Goal: Book appointment/travel/reservation

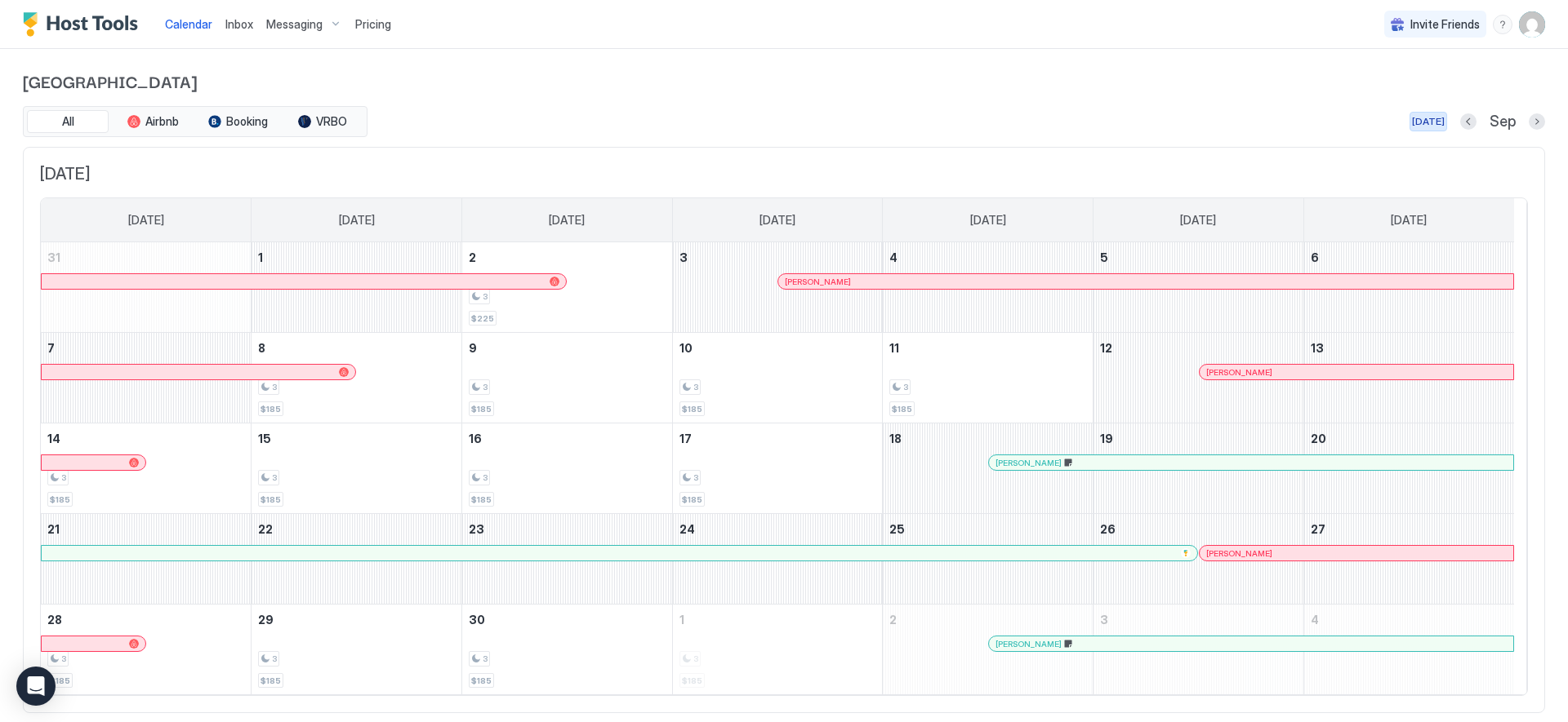
click at [1420, 125] on div "[DATE]" at bounding box center [1428, 121] width 33 height 14
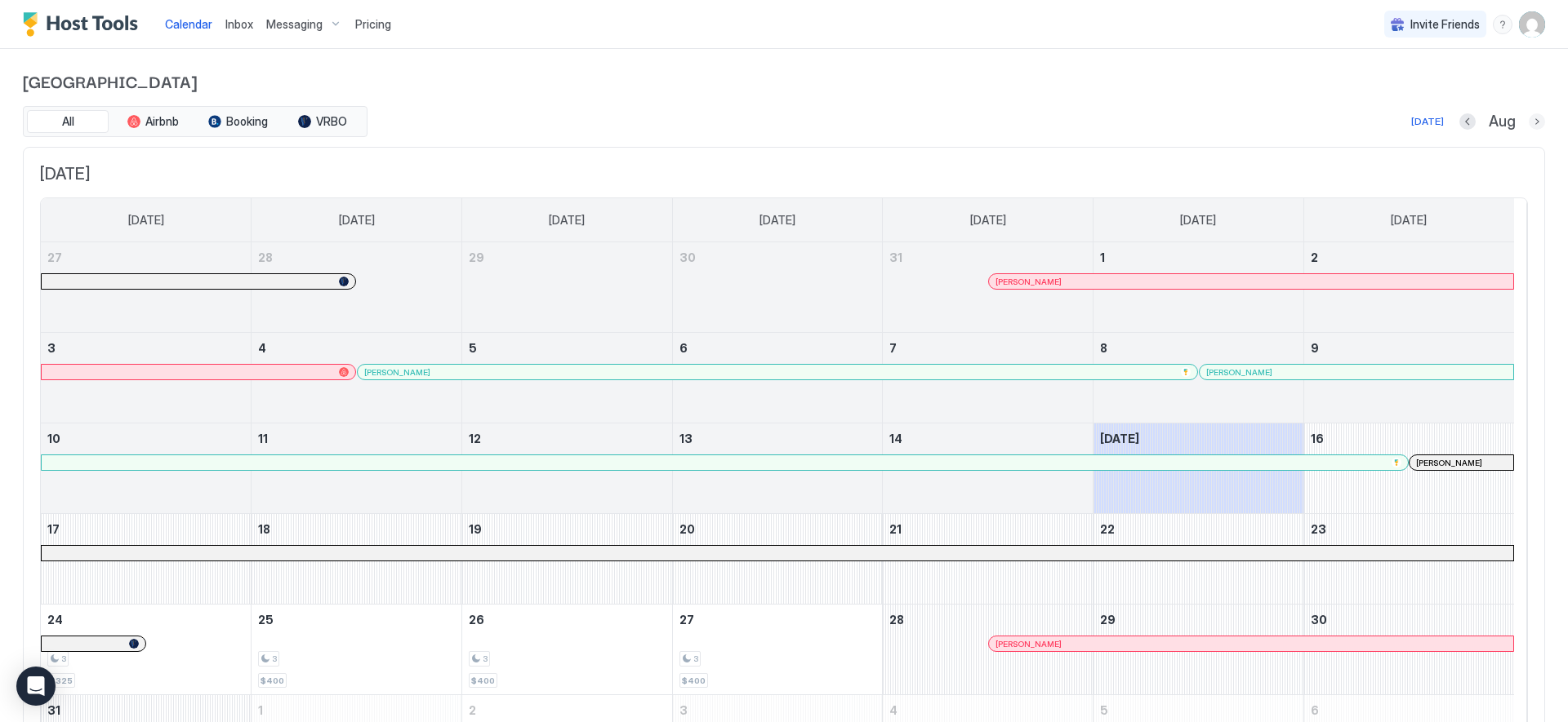
click at [1528, 123] on button "Next month" at bounding box center [1536, 121] width 16 height 16
